Goal: Information Seeking & Learning: Learn about a topic

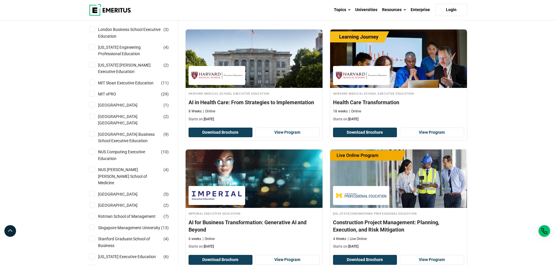
click at [96, 131] on label "National University of Singapore Business School Executive Education ( 9 )" at bounding box center [135, 137] width 78 height 13
click at [95, 131] on input "National University of Singapore Business School Executive Education ( 9 )" at bounding box center [92, 134] width 6 height 6
checkbox input "true"
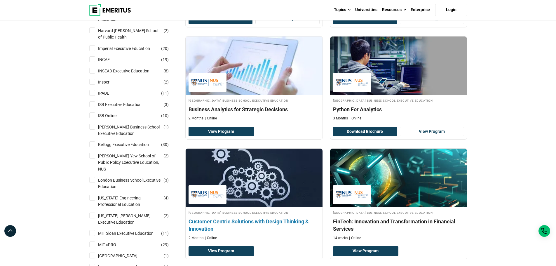
scroll to position [321, 0]
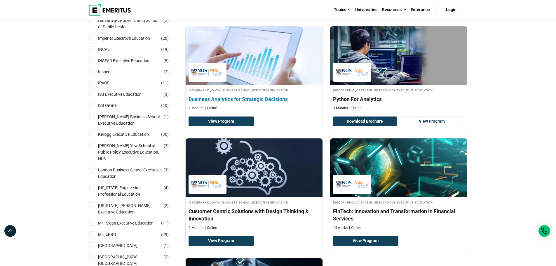
click at [272, 97] on h4 "Business Analytics for Strategic Decisions" at bounding box center [254, 99] width 131 height 7
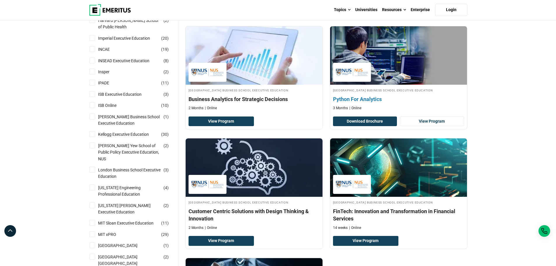
click at [362, 97] on h4 "Python For Analytics" at bounding box center [398, 99] width 131 height 7
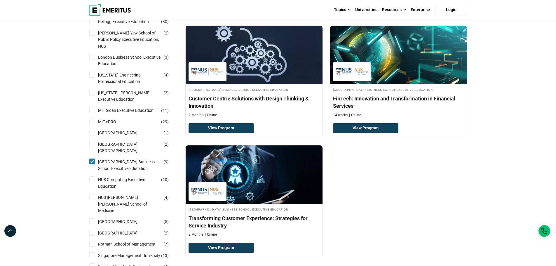
scroll to position [438, 0]
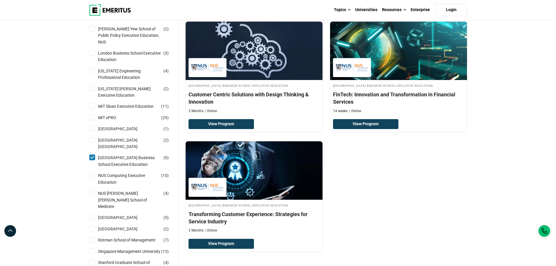
click at [93, 174] on input "NUS Computing Executive Education ( 10 )" at bounding box center [92, 175] width 6 height 6
checkbox input "true"
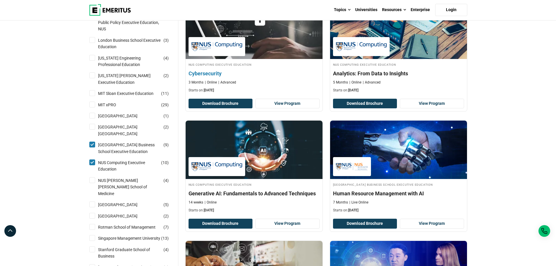
scroll to position [467, 0]
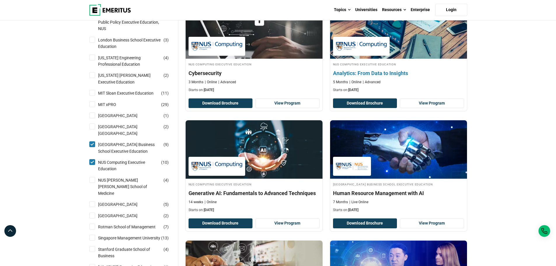
click at [391, 78] on div "NUS Computing Executive Education Analytics: From Data to Insights 5 Months Onl…" at bounding box center [398, 77] width 137 height 31
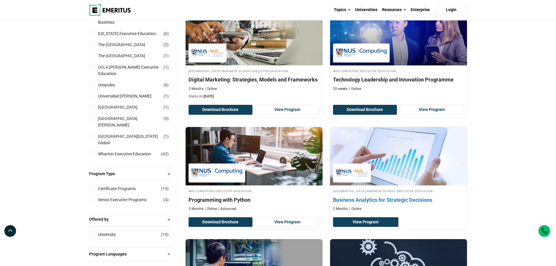
scroll to position [759, 0]
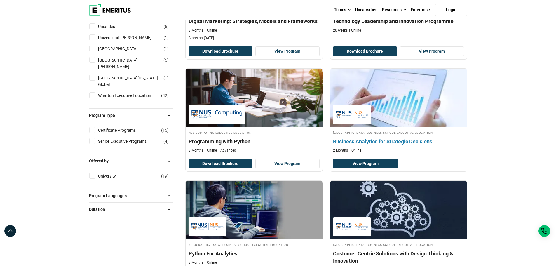
click at [424, 139] on h4 "Business Analytics for Strategic Decisions" at bounding box center [398, 141] width 131 height 7
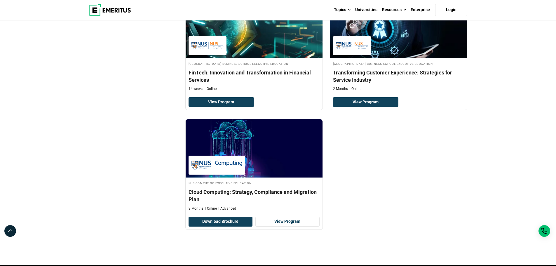
scroll to position [1081, 0]
